Goal: Task Accomplishment & Management: Use online tool/utility

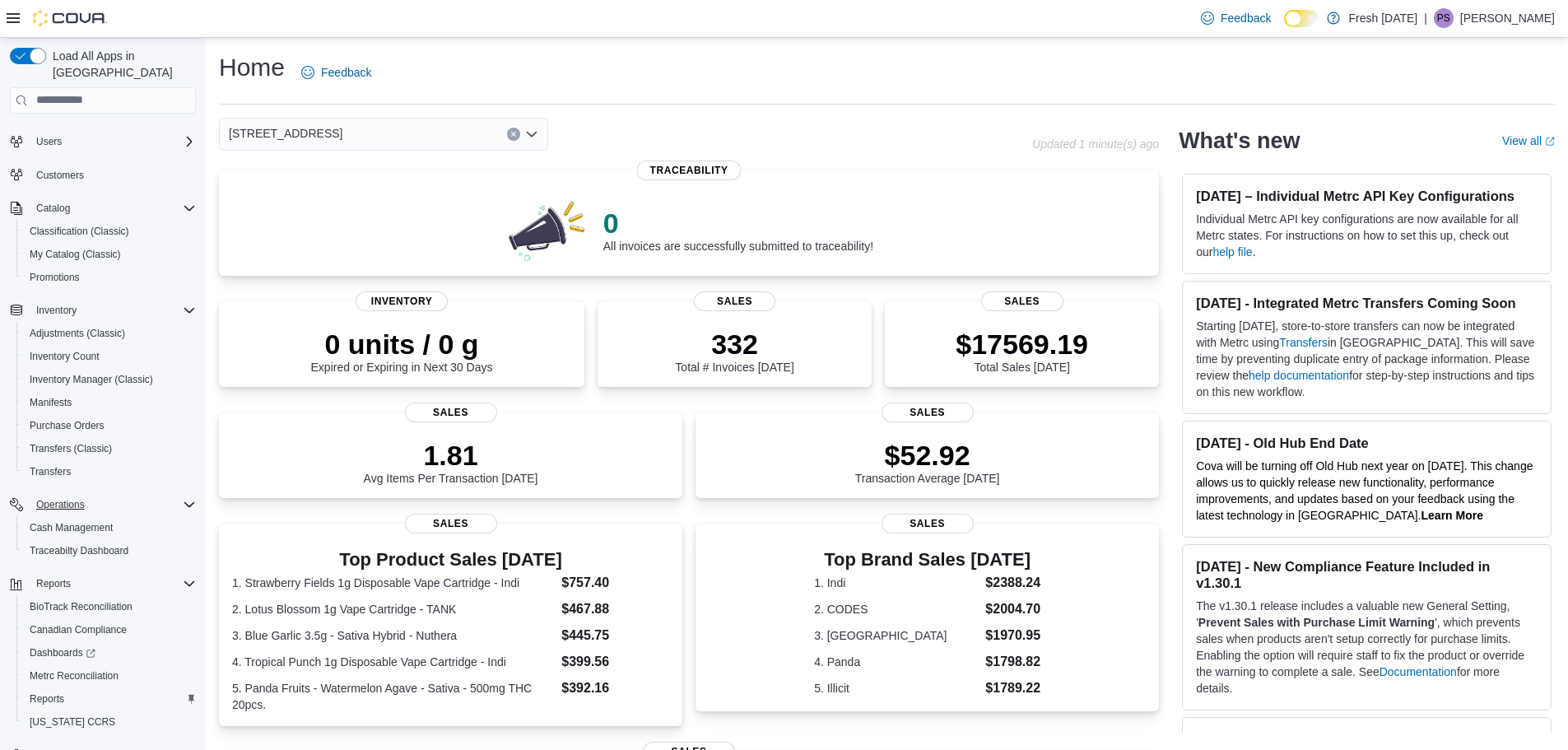
scroll to position [77, 0]
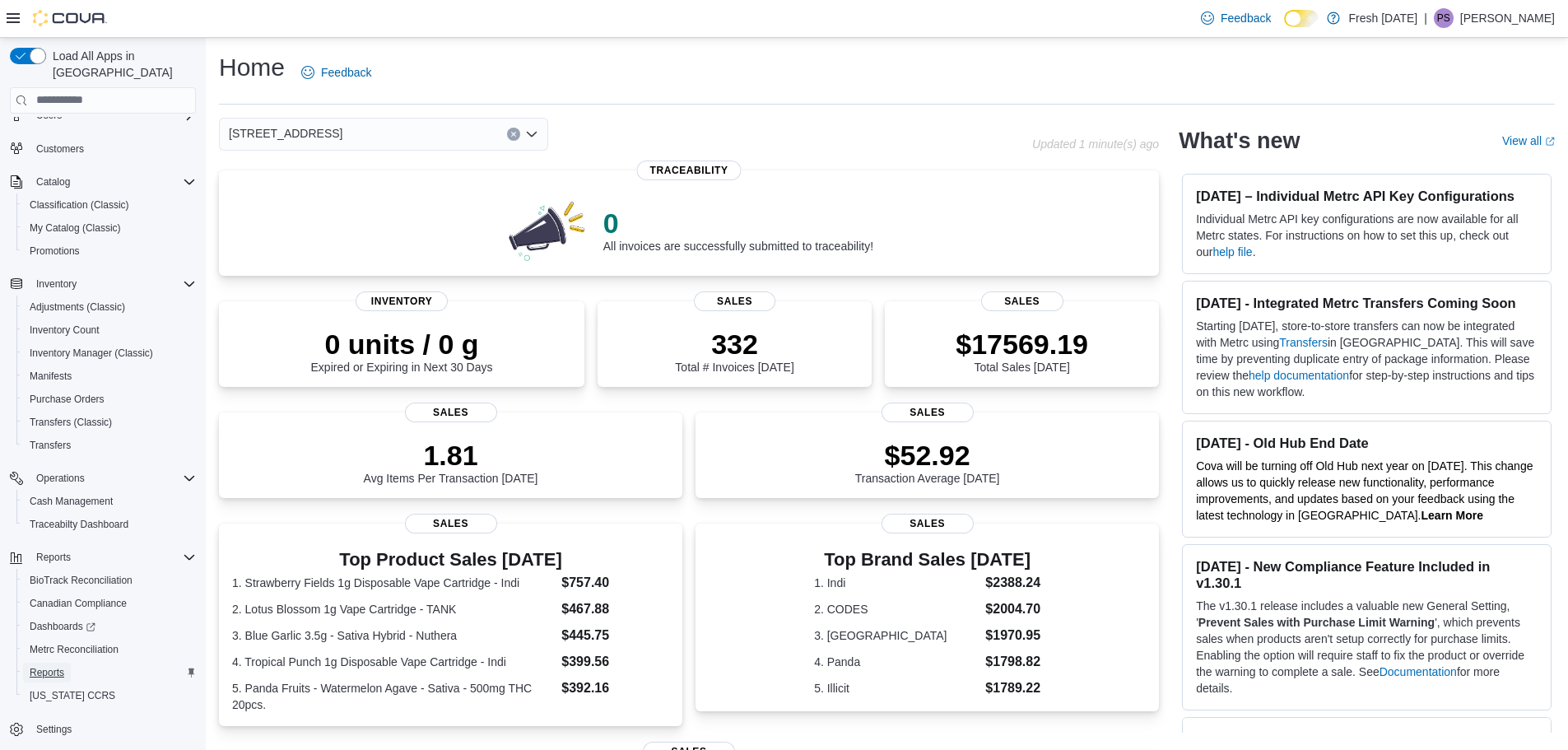
click at [62, 666] on span "Reports" at bounding box center [47, 672] width 35 height 13
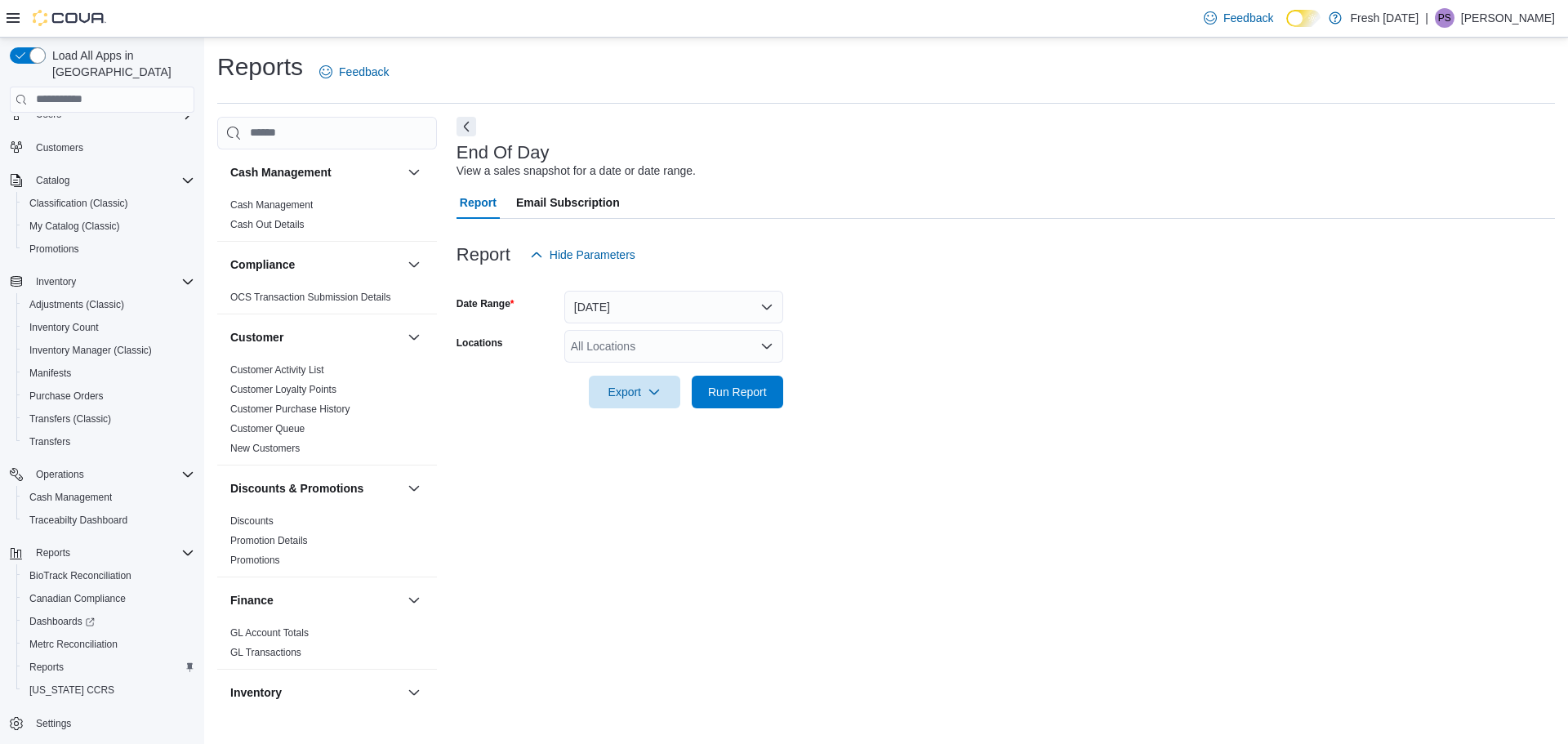
click at [598, 337] on div "All Locations" at bounding box center [674, 346] width 219 height 33
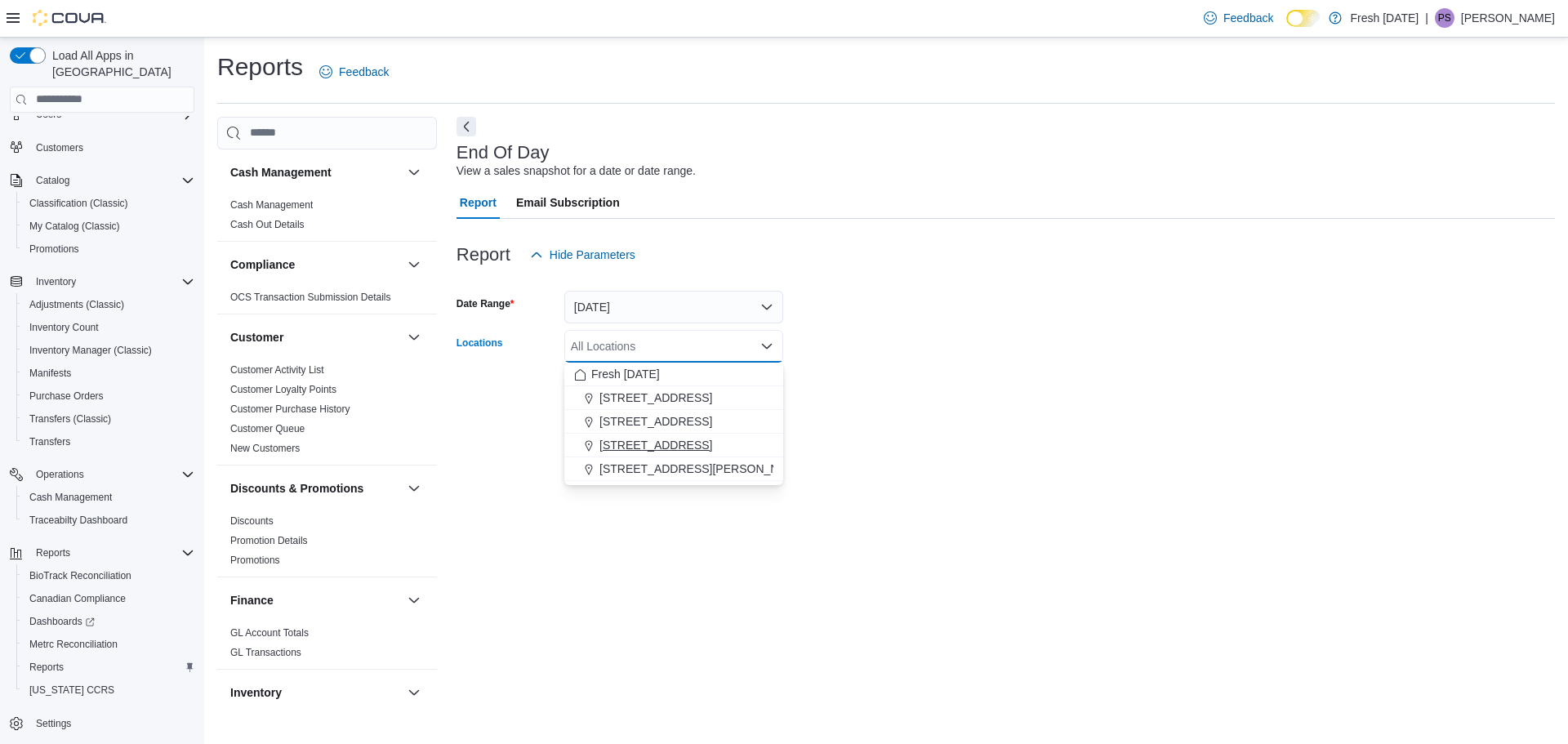
click at [679, 443] on span "[STREET_ADDRESS]" at bounding box center [656, 445] width 112 height 16
click at [897, 359] on form "Date Range [DATE] Locations [STREET_ADDRESS] Combo box. Selected. [STREET_ADDRE…" at bounding box center [1006, 340] width 1098 height 138
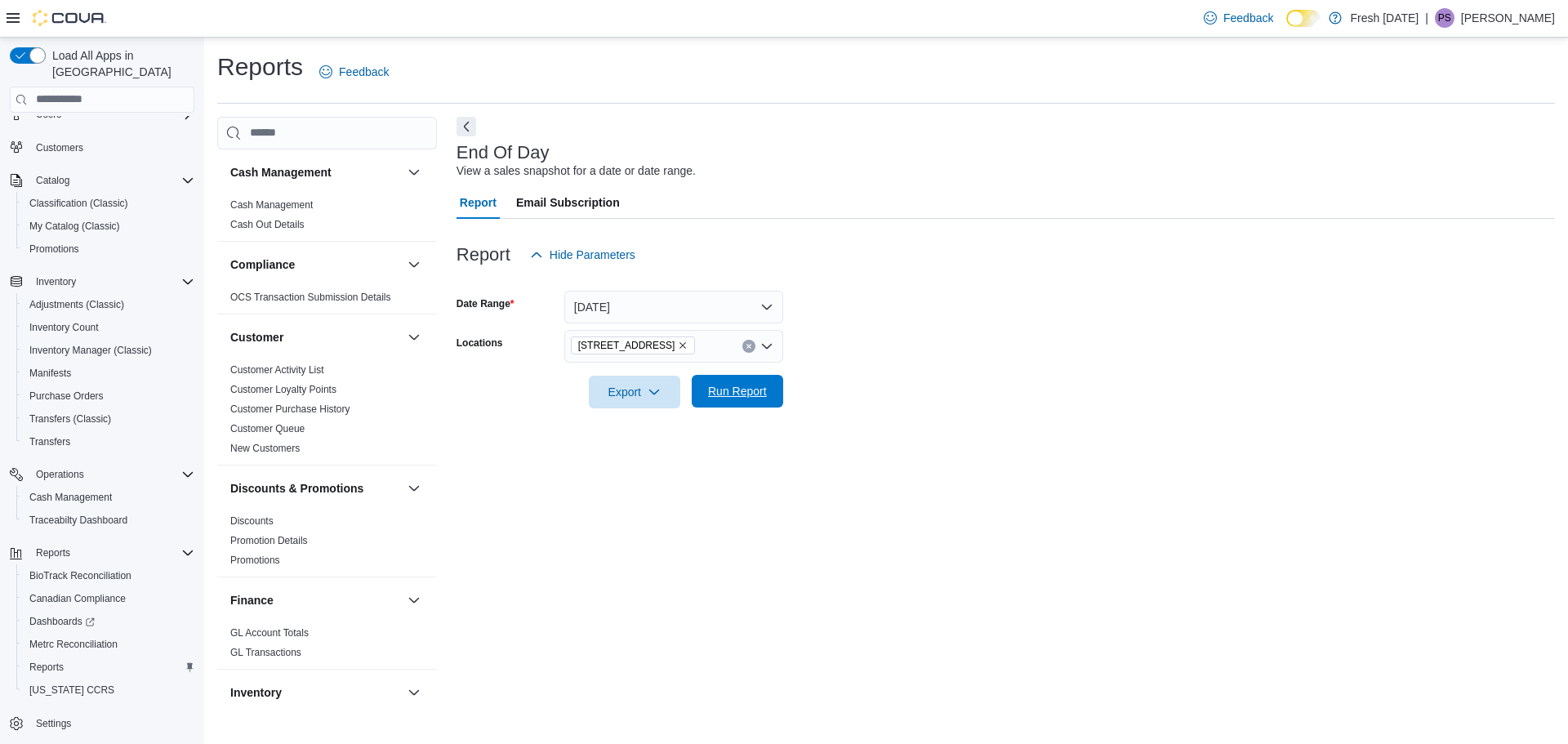
click at [745, 401] on span "Run Report" at bounding box center [737, 391] width 72 height 33
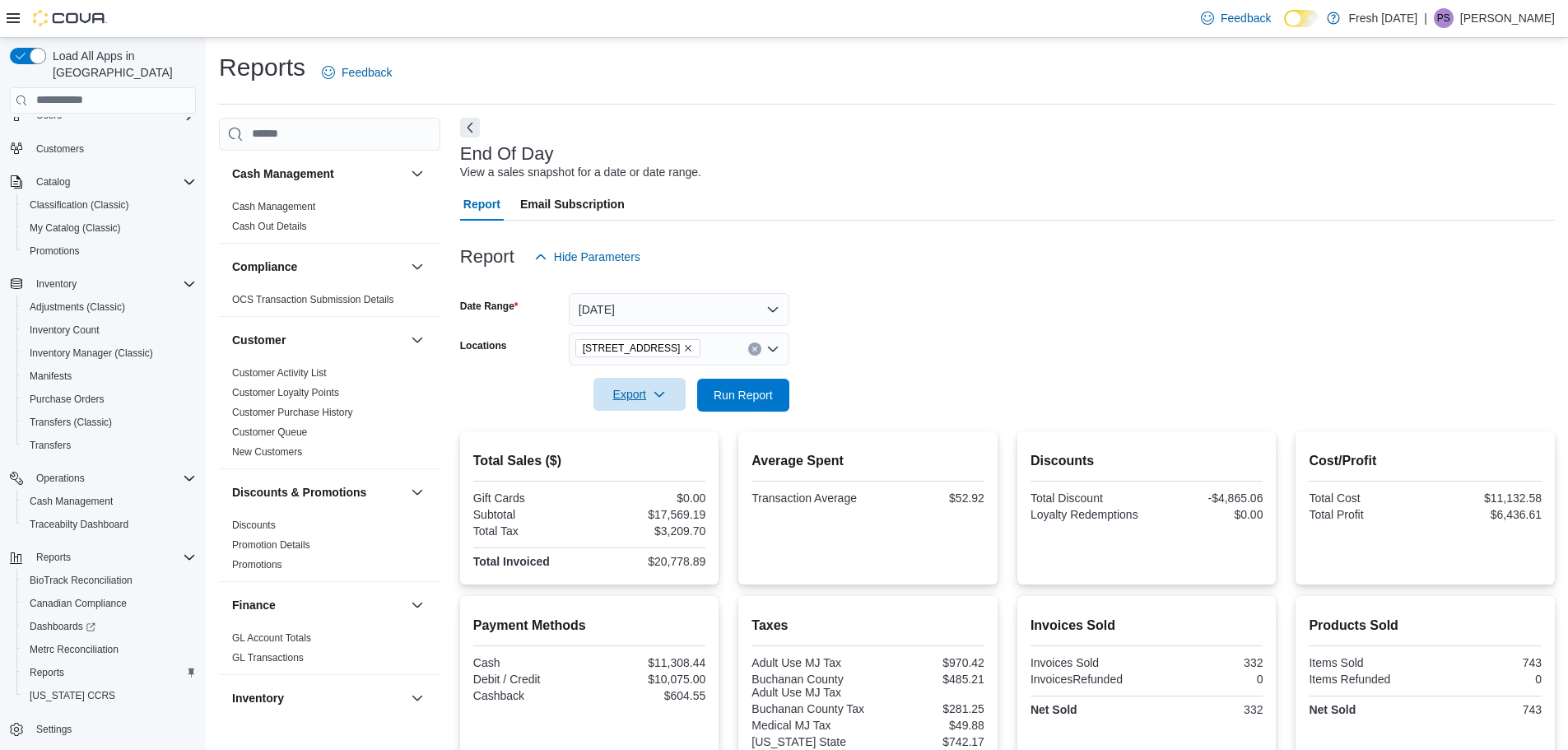
click at [648, 402] on span "Export" at bounding box center [639, 394] width 72 height 33
click at [647, 455] on span "Export to Pdf" at bounding box center [641, 460] width 74 height 13
